Goal: Use online tool/utility: Utilize a website feature to perform a specific function

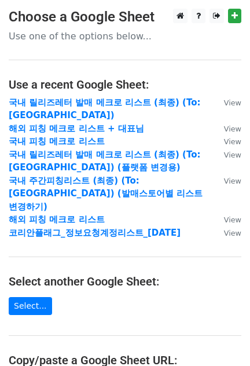
scroll to position [210, 0]
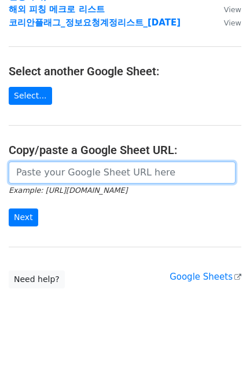
click at [62, 162] on input "url" at bounding box center [122, 173] width 227 height 22
paste input "https://docs.google.com/spreadsheets/d/1KHcYv3-vWRWtZN51Yi1JdLg8VtCH7JkDX6q9Zm9…"
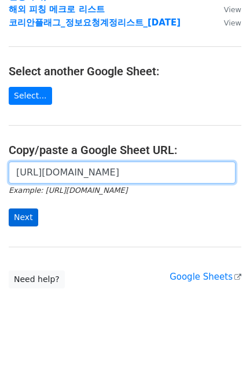
scroll to position [0, 274]
type input "https://docs.google.com/spreadsheets/d/1KHcYv3-vWRWtZN51Yi1JdLg8VtCH7JkDX6q9Zm9…"
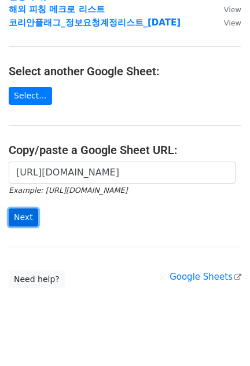
click at [19, 208] on input "Next" at bounding box center [24, 217] width 30 height 18
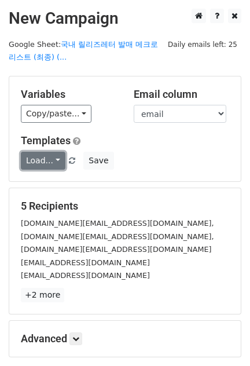
click at [55, 153] on link "Load..." at bounding box center [43, 161] width 45 height 18
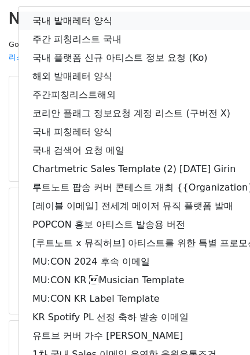
click at [82, 17] on link "국내 발매레터 양식" at bounding box center [205, 21] width 372 height 19
